Goal: Task Accomplishment & Management: Manage account settings

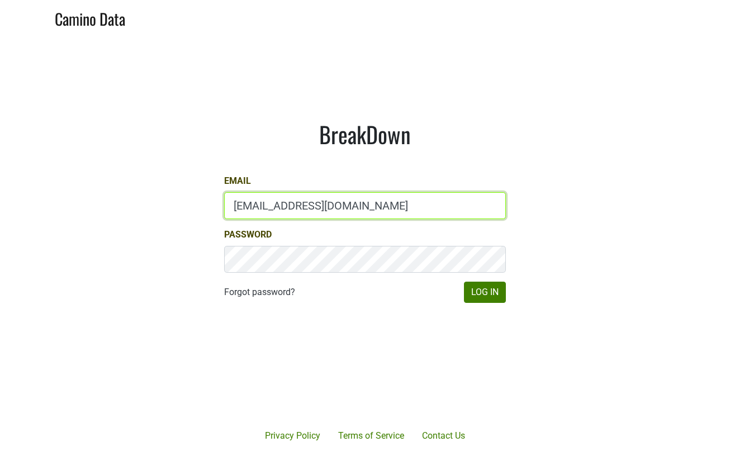
click at [348, 204] on input "[EMAIL_ADDRESS][DOMAIN_NAME]" at bounding box center [365, 205] width 282 height 27
type input "[PERSON_NAME][EMAIL_ADDRESS][DOMAIN_NAME]"
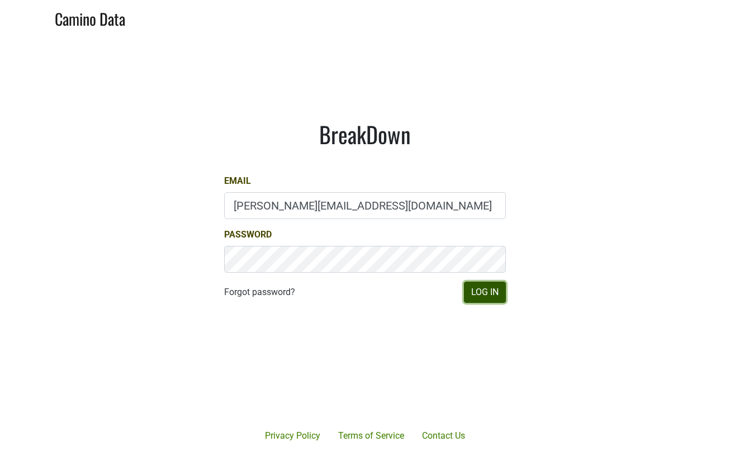
click at [489, 292] on button "Log In" at bounding box center [485, 292] width 42 height 21
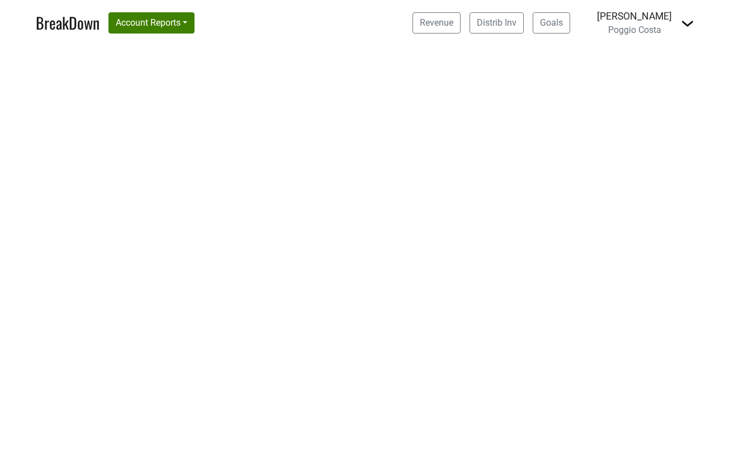
select select "SC"
